Goal: Task Accomplishment & Management: Complete application form

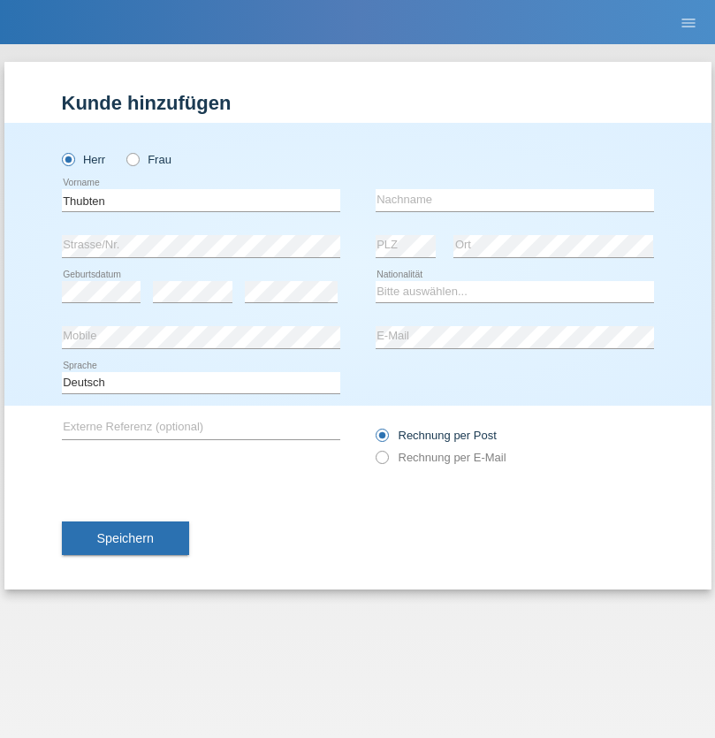
type input "Thubten"
click at [514, 200] on input "text" at bounding box center [514, 200] width 278 height 22
type input "Totsatsang"
select select "CH"
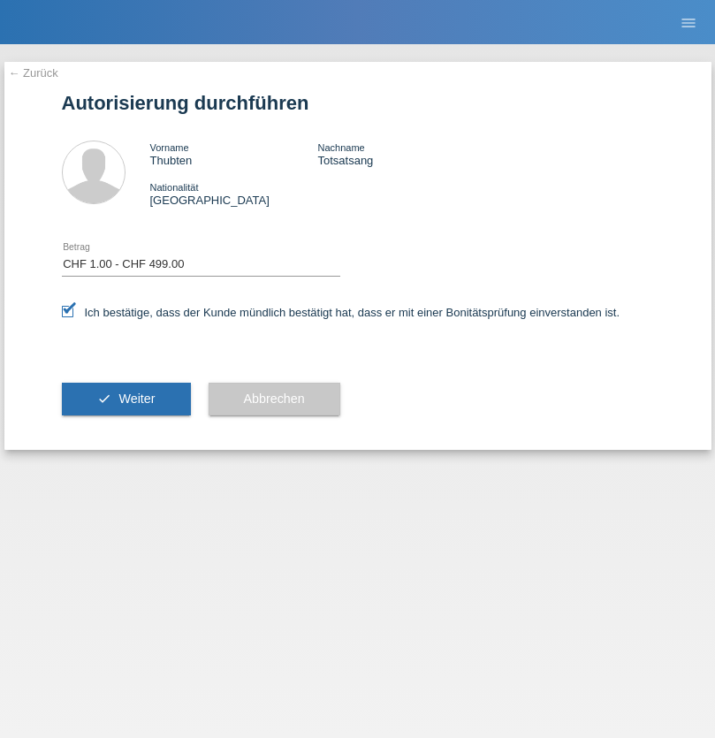
select select "1"
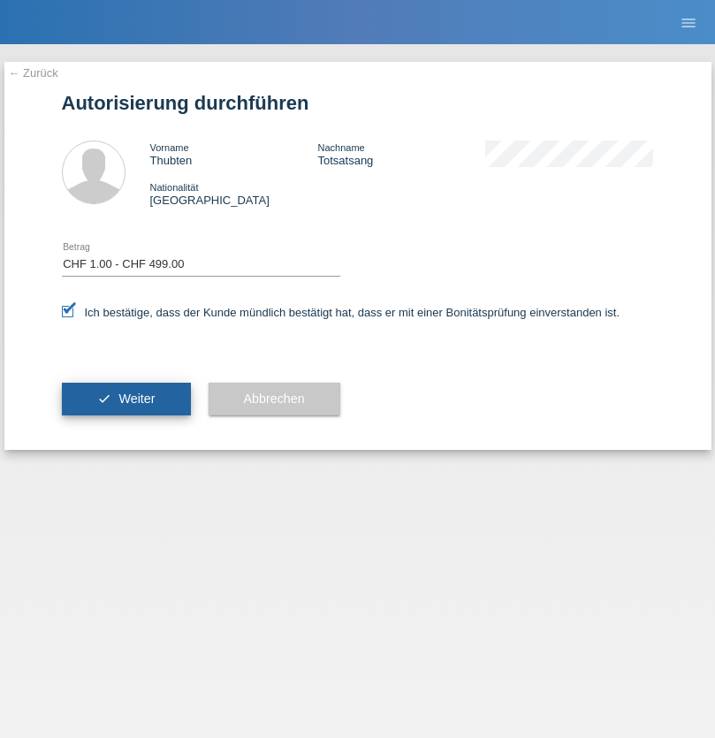
click at [125, 398] on span "Weiter" at bounding box center [136, 398] width 36 height 14
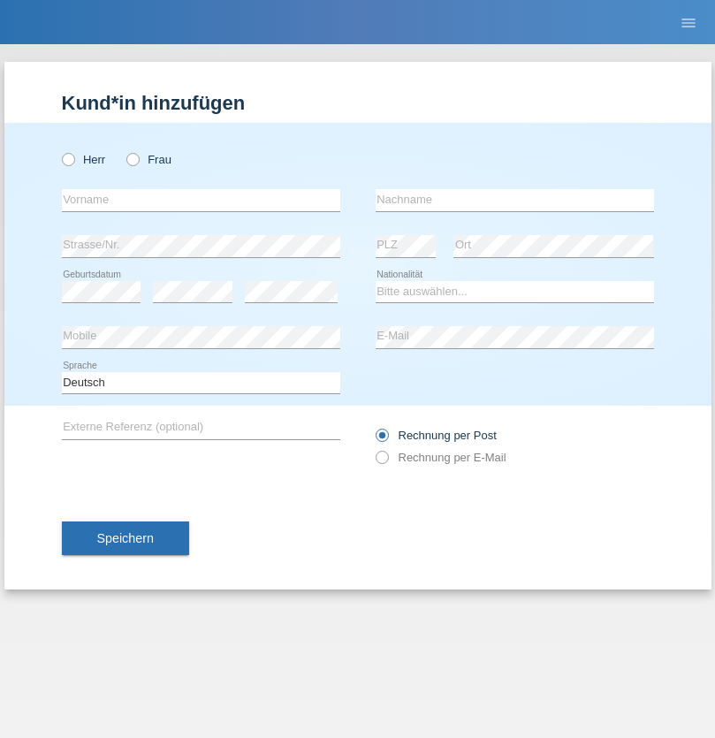
radio input "true"
click at [201, 200] on input "text" at bounding box center [201, 200] width 278 height 22
type input "Diaconu"
click at [514, 200] on input "text" at bounding box center [514, 200] width 278 height 22
type input "[PERSON_NAME]"
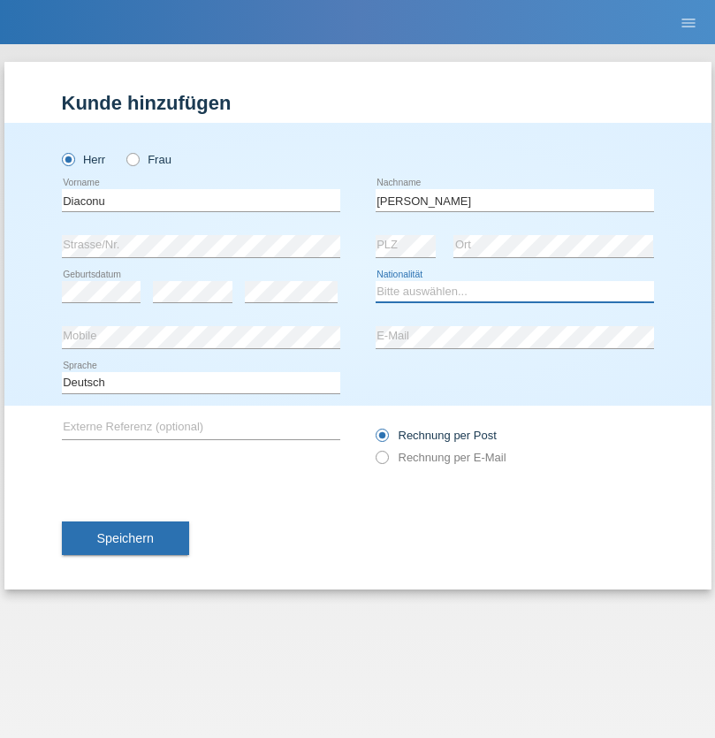
select select "RO"
select select "C"
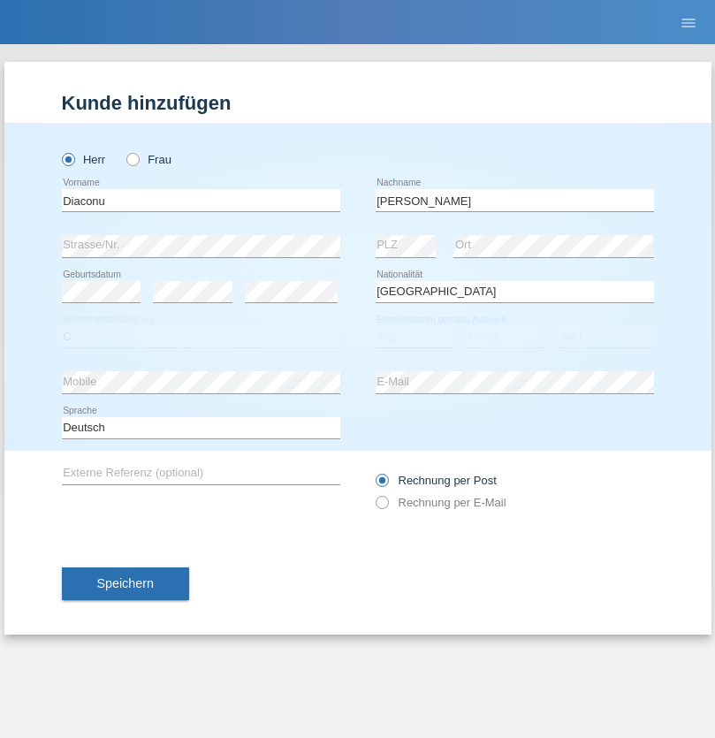
select select "10"
select select "04"
select select "2021"
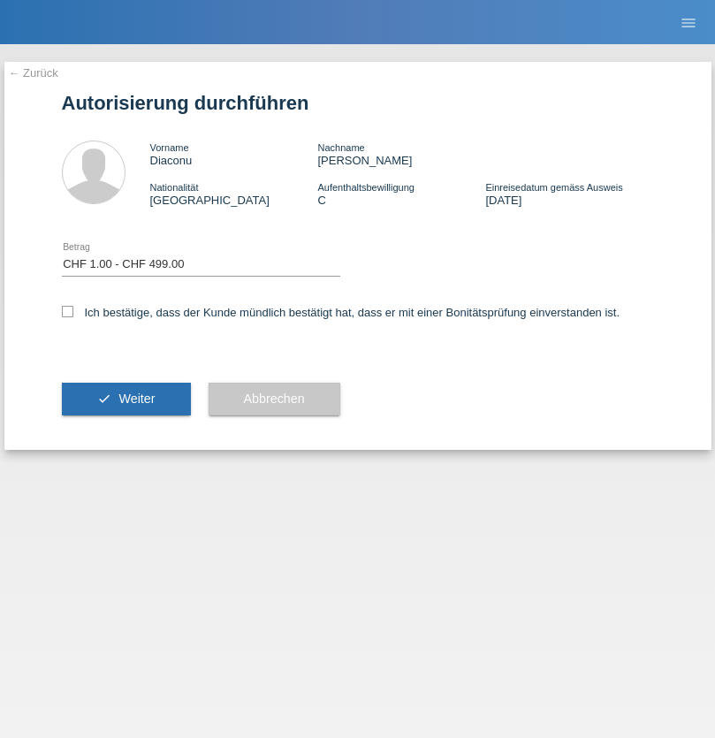
select select "1"
checkbox input "true"
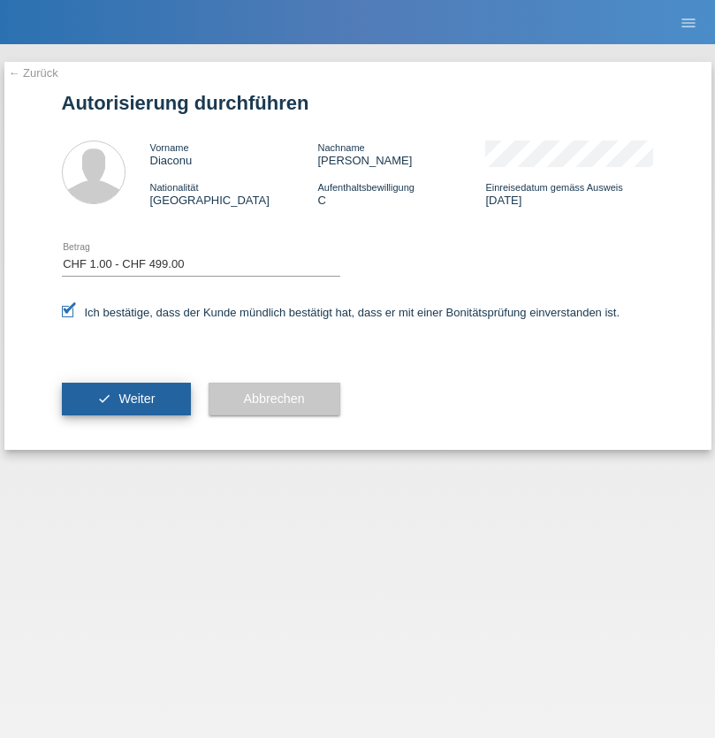
click at [125, 398] on span "Weiter" at bounding box center [136, 398] width 36 height 14
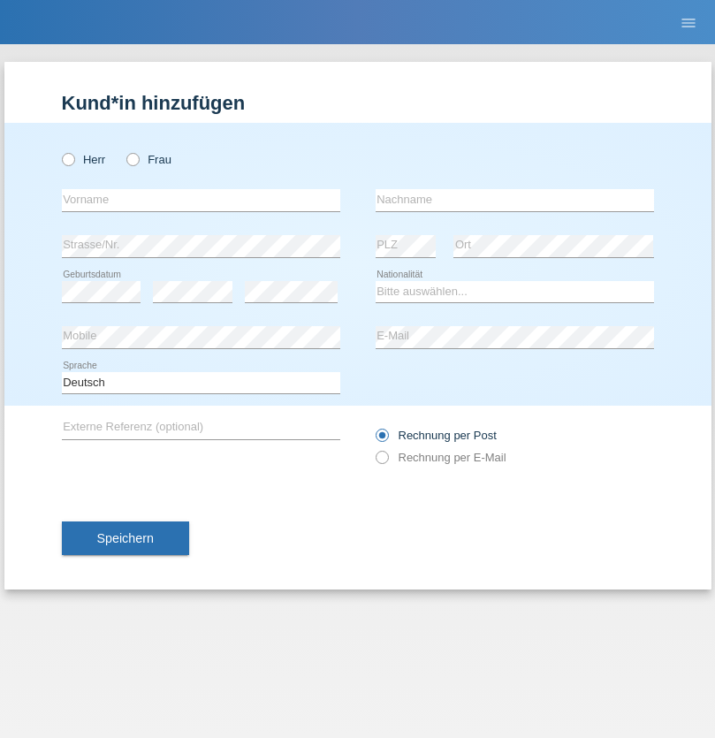
radio input "true"
click at [201, 200] on input "text" at bounding box center [201, 200] width 278 height 22
type input "Erwin"
click at [514, 200] on input "text" at bounding box center [514, 200] width 278 height 22
type input "Guetlhuber"
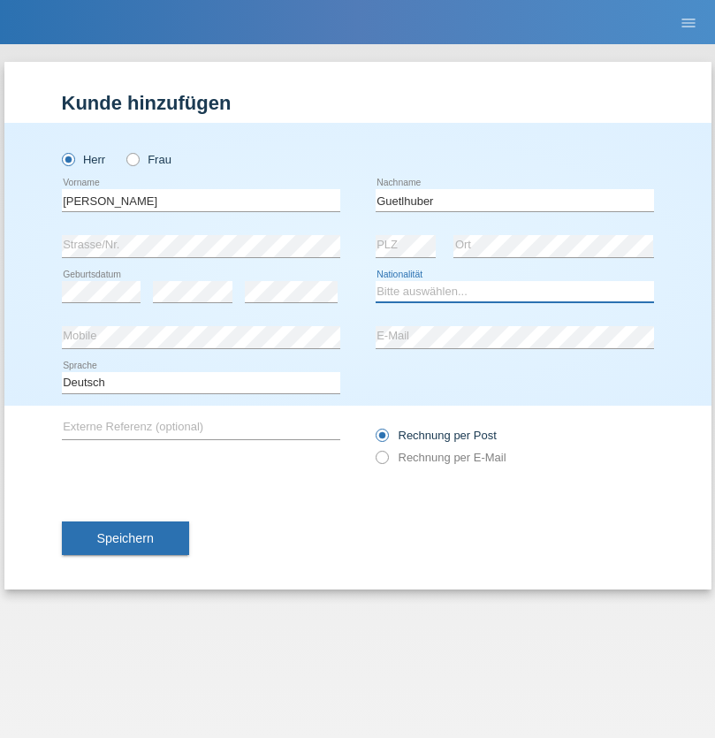
select select "DE"
select select "C"
select select "10"
select select "05"
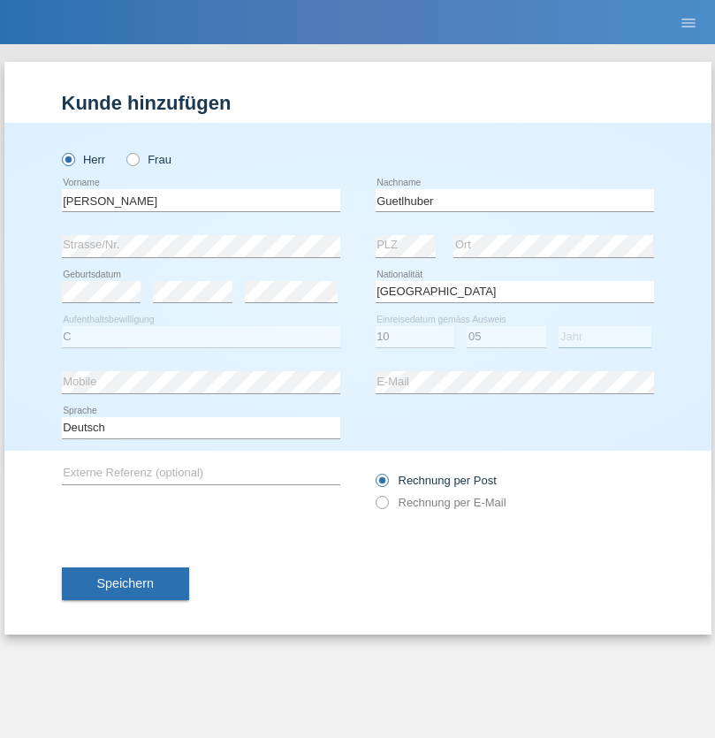
select select "2018"
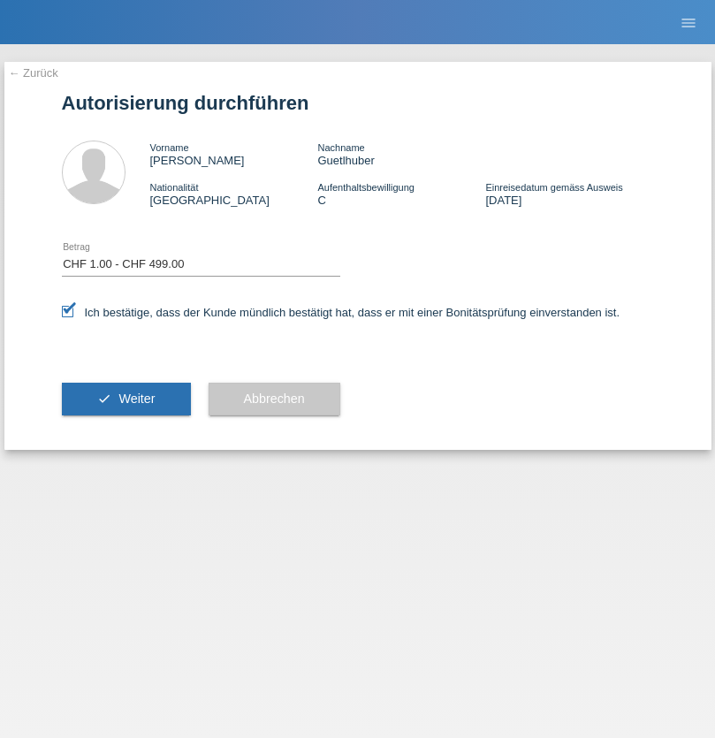
select select "1"
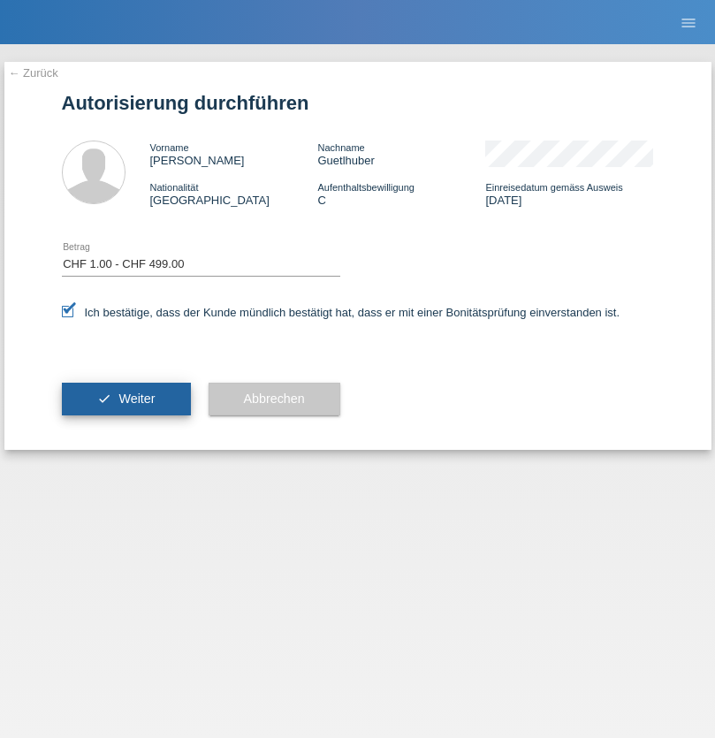
click at [125, 398] on span "Weiter" at bounding box center [136, 398] width 36 height 14
